Goal: Navigation & Orientation: Find specific page/section

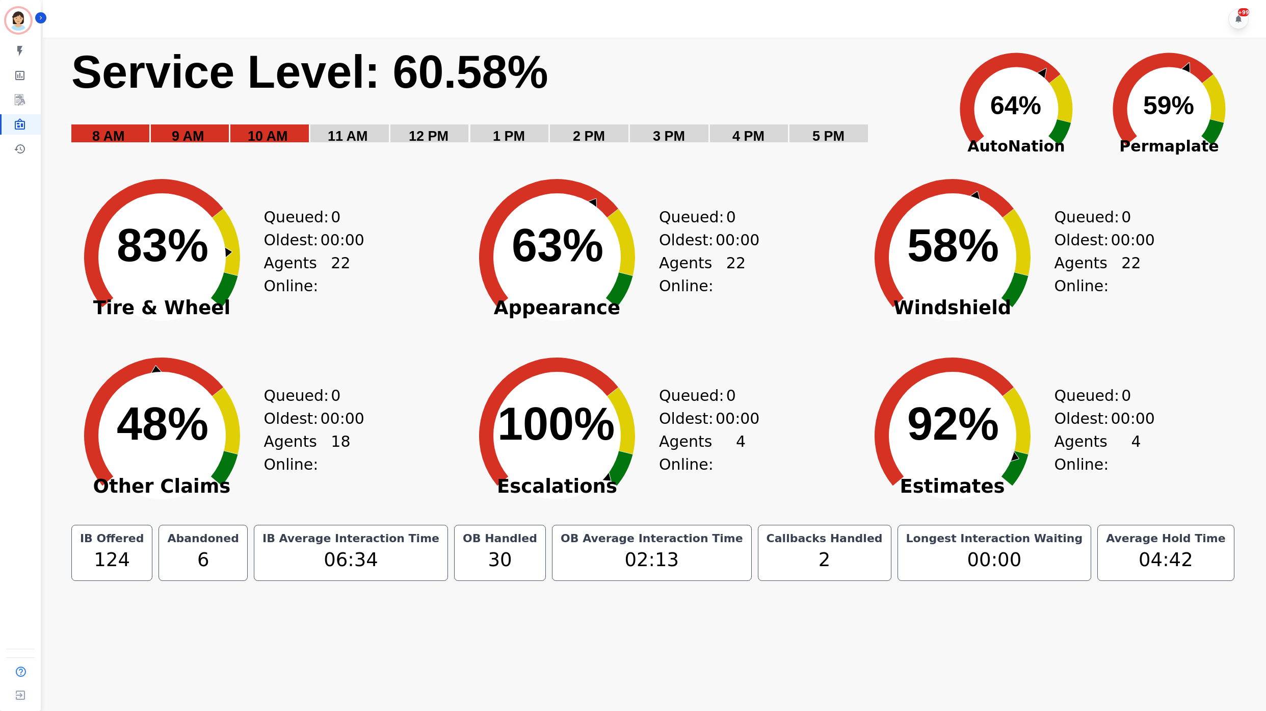
click at [676, 29] on div "+99" at bounding box center [656, 19] width 1227 height 38
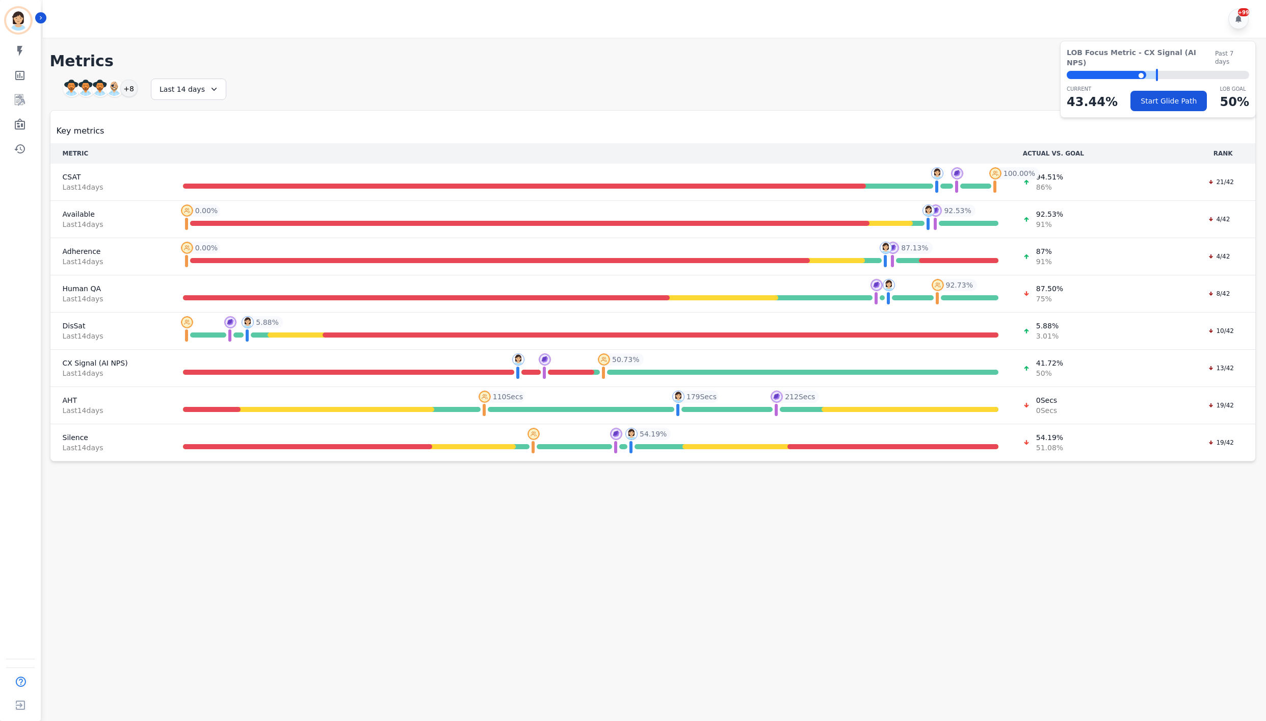
drag, startPoint x: 606, startPoint y: 34, endPoint x: 611, endPoint y: 42, distance: 9.6
click at [606, 34] on div "+99" at bounding box center [656, 19] width 1227 height 38
click at [18, 98] on icon "Sidebar" at bounding box center [20, 100] width 12 height 12
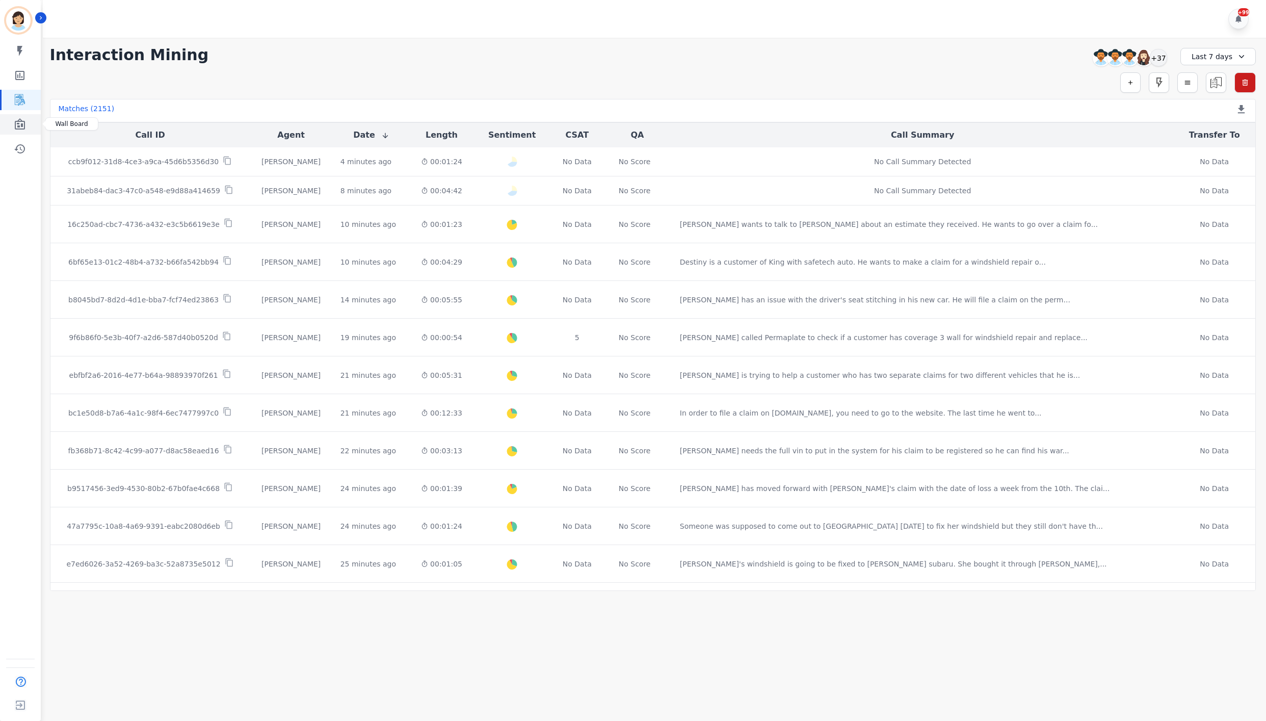
click at [16, 115] on link "Sidebar" at bounding box center [21, 124] width 39 height 20
